Goal: Information Seeking & Learning: Understand process/instructions

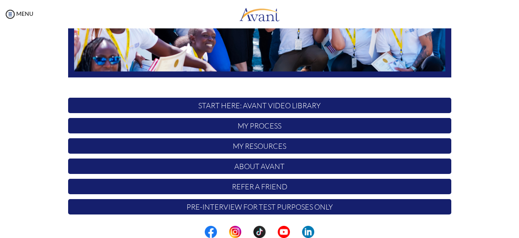
scroll to position [211, 0]
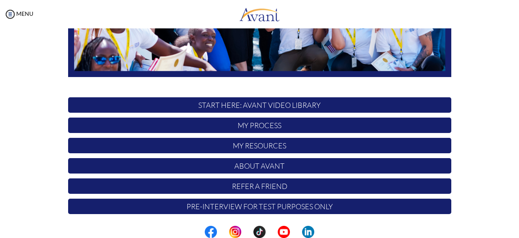
click at [277, 105] on p "START HERE: Avant Video Library" at bounding box center [259, 104] width 383 height 15
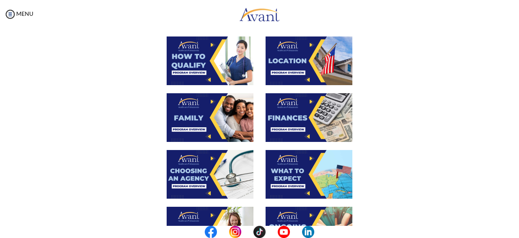
scroll to position [145, 0]
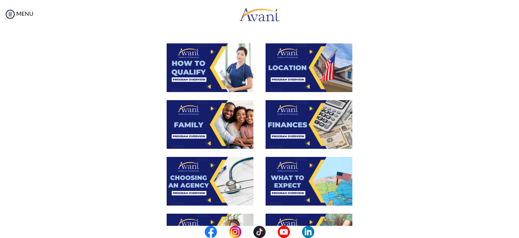
click at [210, 86] on img at bounding box center [210, 67] width 87 height 49
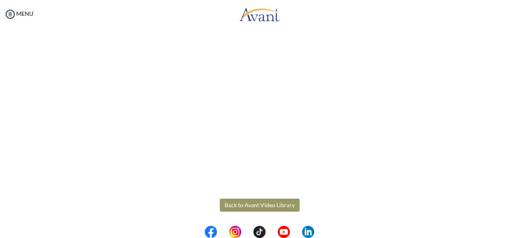
scroll to position [161, 0]
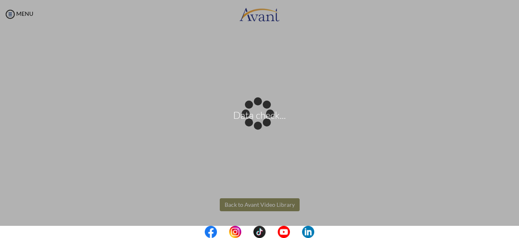
click at [277, 206] on body "Data check... Maintenance break. Please come back in 2 hours. MENU My Status Wh…" at bounding box center [259, 119] width 519 height 238
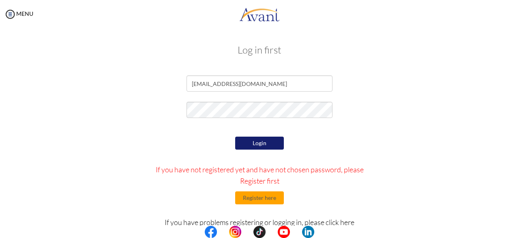
click at [257, 145] on button "Login" at bounding box center [259, 143] width 49 height 13
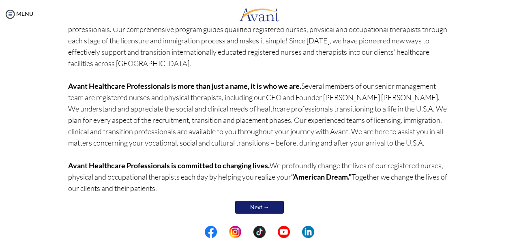
scroll to position [89, 0]
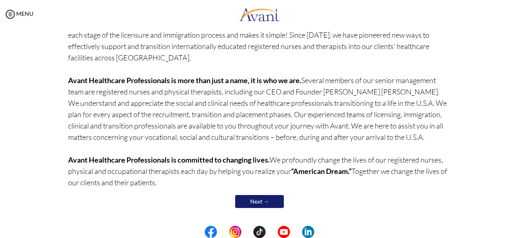
click at [268, 202] on link "Next →" at bounding box center [259, 201] width 49 height 13
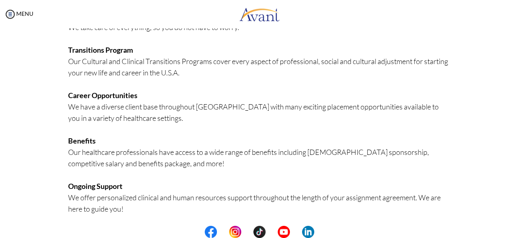
scroll to position [218, 0]
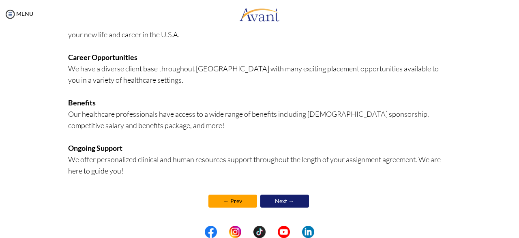
click at [284, 200] on link "Next →" at bounding box center [284, 201] width 49 height 13
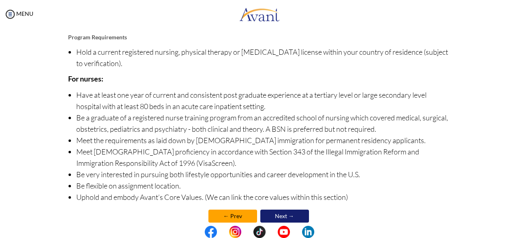
scroll to position [115, 0]
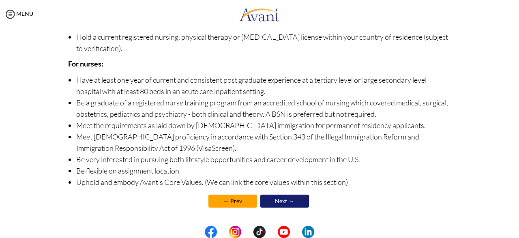
click at [289, 200] on link "Next →" at bounding box center [284, 201] width 49 height 13
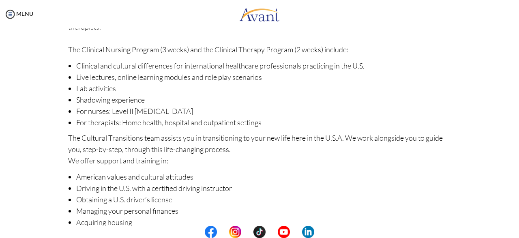
scroll to position [147, 0]
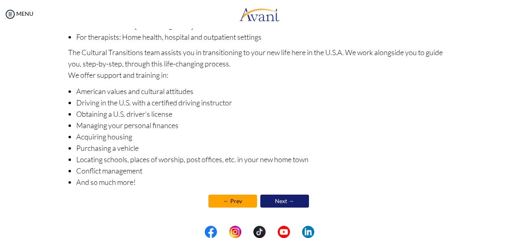
click at [281, 202] on link "Next →" at bounding box center [284, 201] width 49 height 13
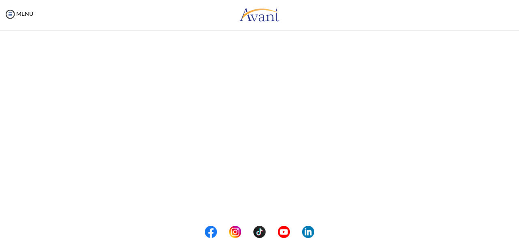
scroll to position [0, 0]
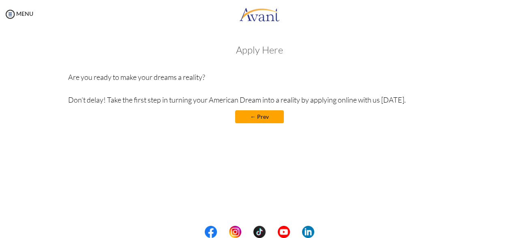
click at [258, 120] on link "← Prev" at bounding box center [259, 116] width 49 height 13
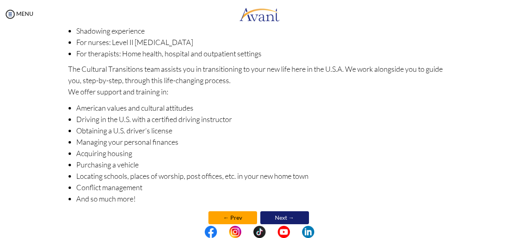
scroll to position [147, 0]
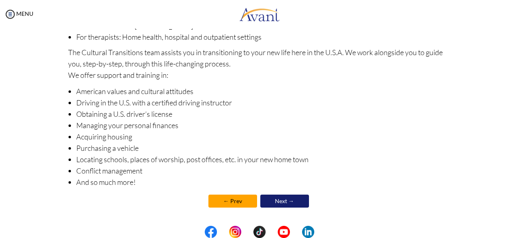
click at [301, 206] on link "Next →" at bounding box center [284, 201] width 49 height 13
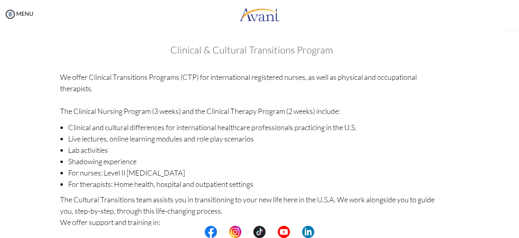
click at [301, 206] on div "My Status What is the next step? We would like you to watch the introductory vi…" at bounding box center [259, 147] width 519 height 238
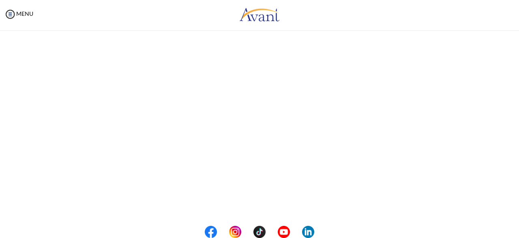
scroll to position [0, 0]
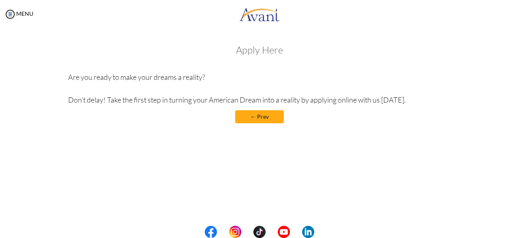
click at [301, 206] on div "My Status What is the next step? We would like you to watch the introductory vi…" at bounding box center [259, 147] width 519 height 238
click at [267, 120] on link "← Prev" at bounding box center [259, 116] width 49 height 13
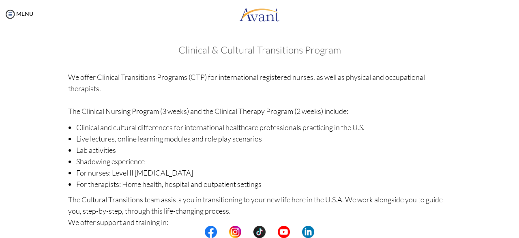
click at [519, 234] on center at bounding box center [259, 232] width 519 height 12
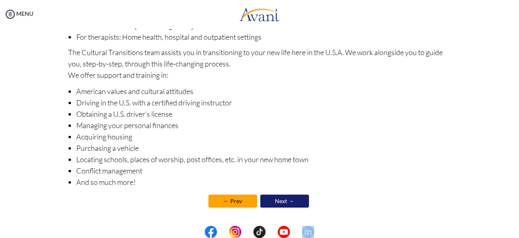
scroll to position [17, 0]
click at [279, 201] on link "Next →" at bounding box center [284, 201] width 49 height 13
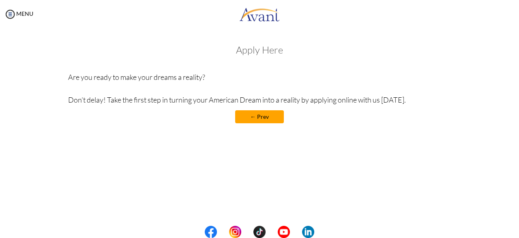
click at [266, 116] on link "← Prev" at bounding box center [259, 116] width 49 height 13
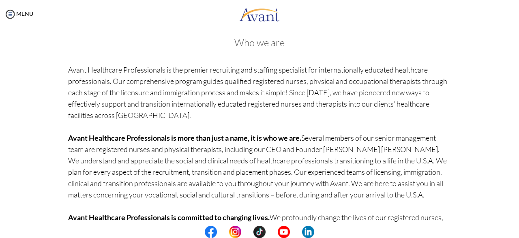
scroll to position [89, 0]
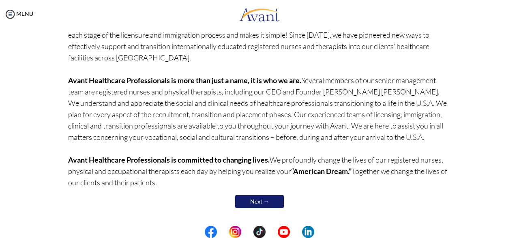
click at [264, 196] on link "Next →" at bounding box center [259, 201] width 49 height 13
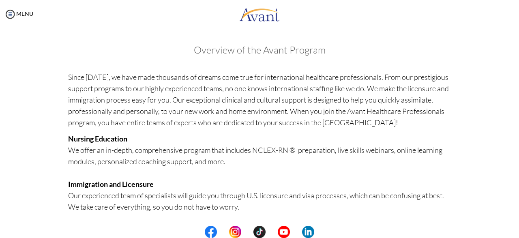
scroll to position [218, 0]
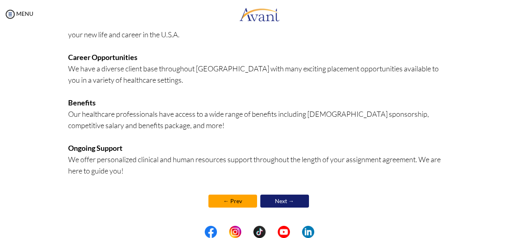
click at [291, 201] on link "Next →" at bounding box center [284, 201] width 49 height 13
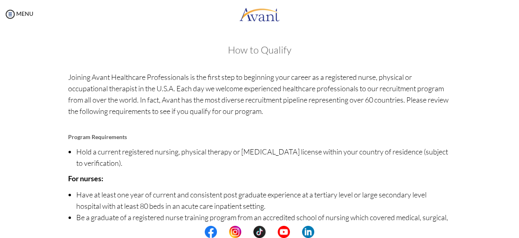
click at [515, 232] on center at bounding box center [259, 232] width 519 height 12
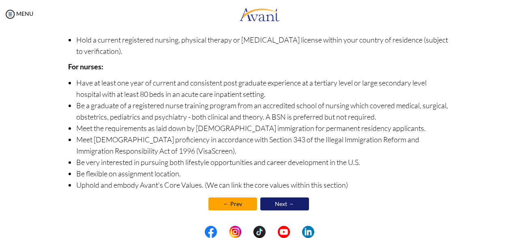
scroll to position [115, 0]
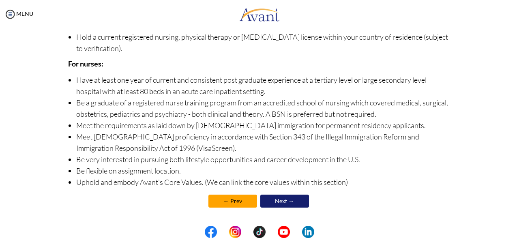
click at [292, 208] on center "← Prev Next →" at bounding box center [259, 201] width 383 height 17
click at [278, 202] on link "Next →" at bounding box center [284, 201] width 49 height 13
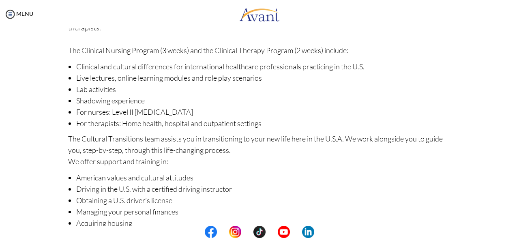
scroll to position [147, 0]
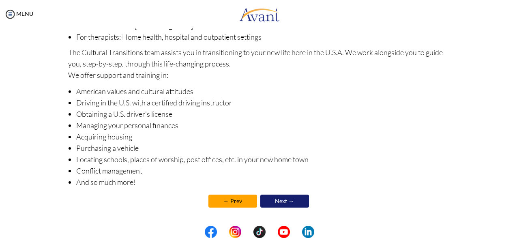
click at [281, 200] on link "Next →" at bounding box center [284, 201] width 49 height 13
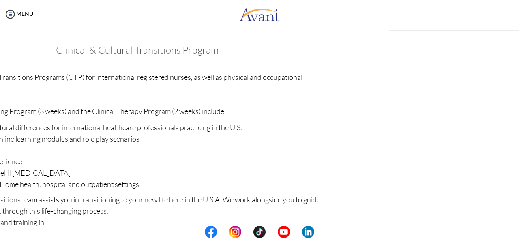
scroll to position [115, 0]
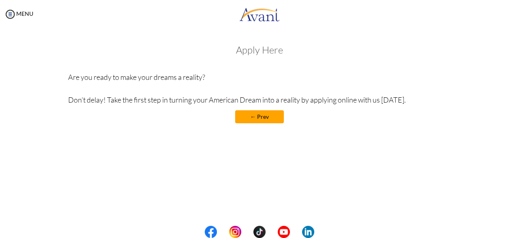
click at [295, 97] on p "Are you ready to make your dreams a reality? Don’t delay! Take the first step i…" at bounding box center [259, 88] width 383 height 34
click at [261, 115] on link "← Prev" at bounding box center [259, 116] width 49 height 13
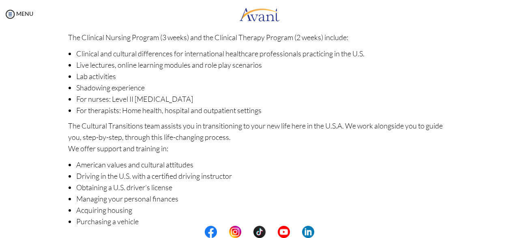
scroll to position [147, 0]
